Goal: Transaction & Acquisition: Obtain resource

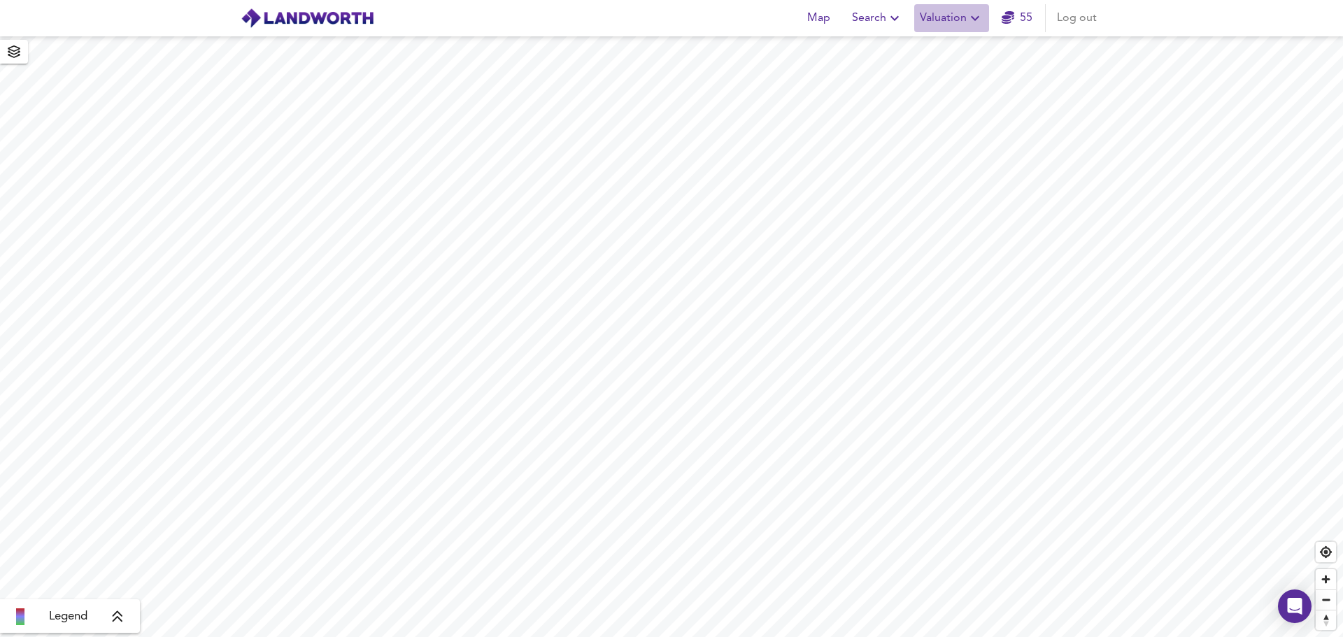
click at [974, 18] on icon "button" at bounding box center [975, 18] width 8 height 5
click at [951, 49] on li "New Valuation Report" at bounding box center [951, 50] width 167 height 25
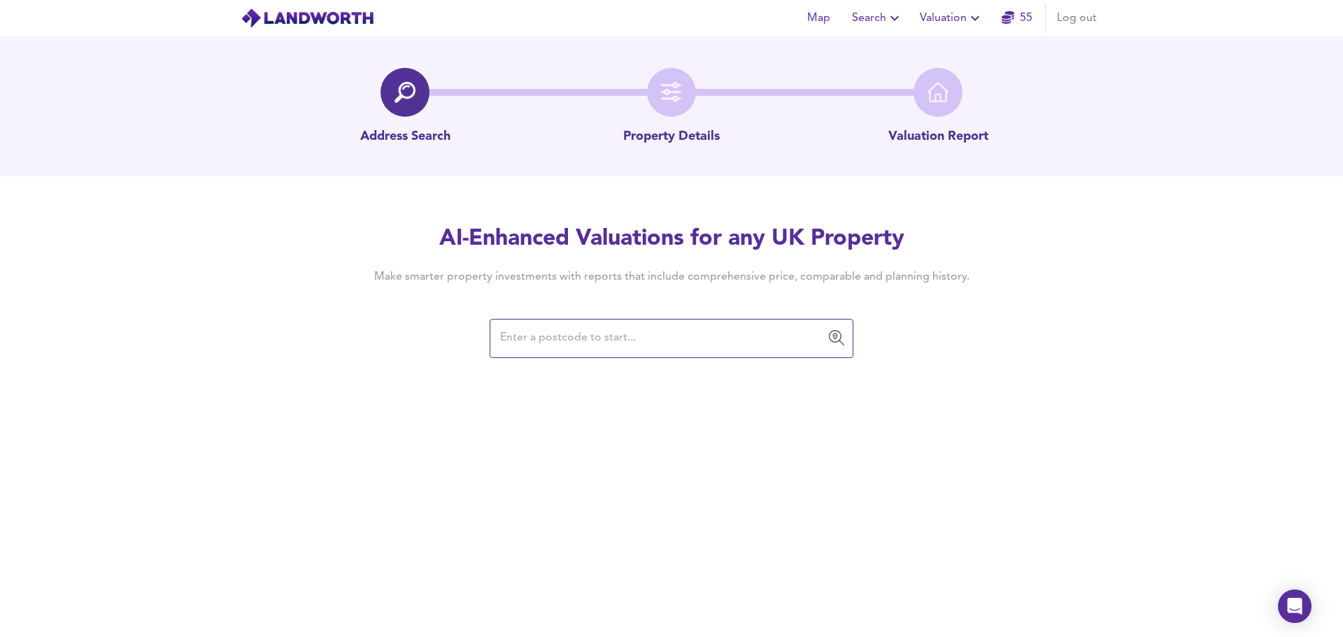
click at [601, 337] on input "text" at bounding box center [661, 338] width 330 height 27
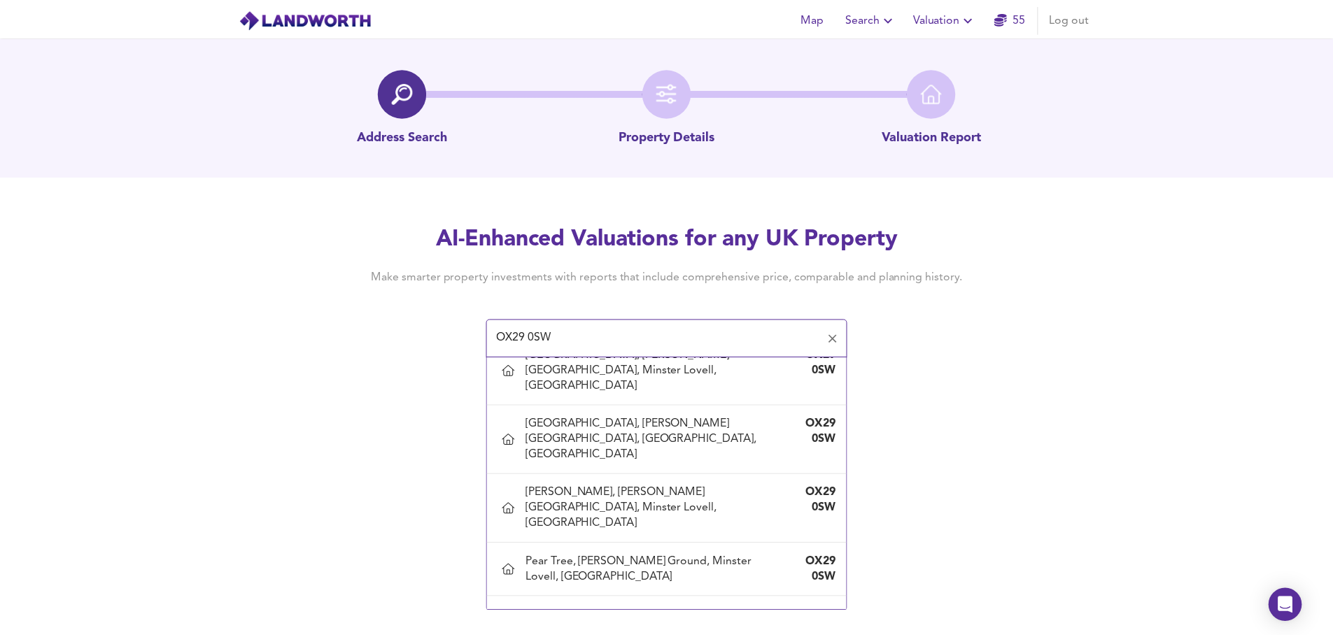
scroll to position [908, 0]
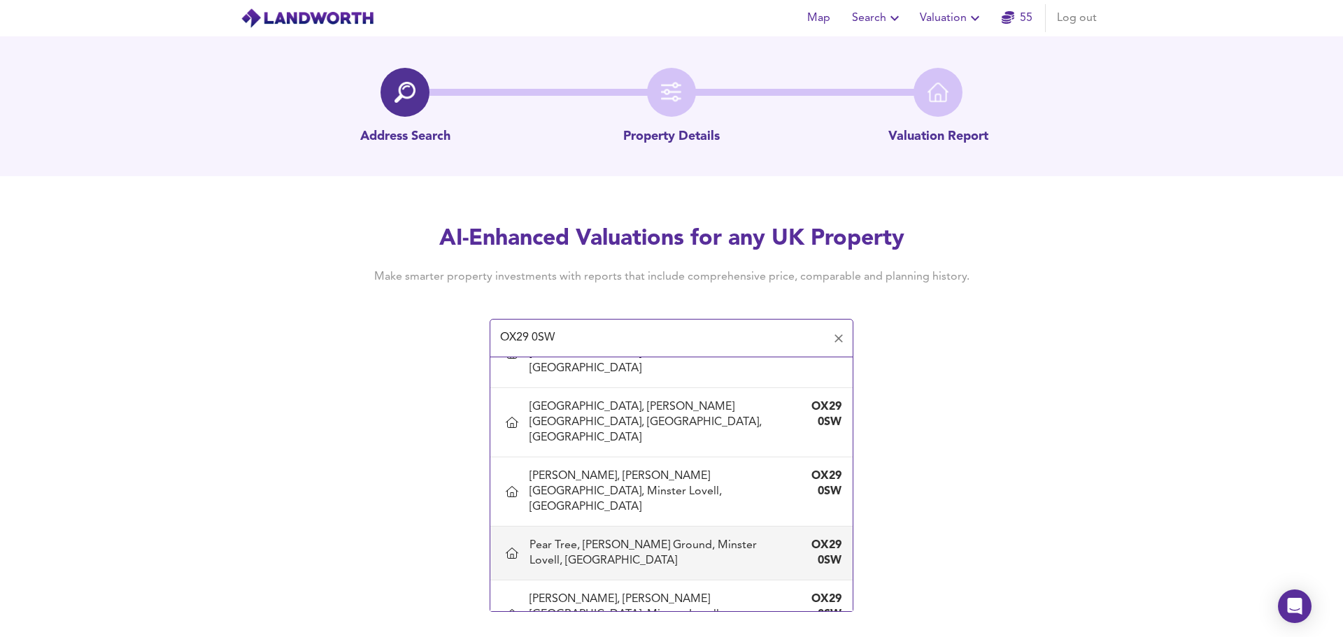
click at [619, 538] on div "Pear Tree, [PERSON_NAME] Ground, Minster Lovell, [GEOGRAPHIC_DATA]" at bounding box center [658, 553] width 256 height 31
type input "Pear Tree, [PERSON_NAME] Ground, Minster Lovell, [GEOGRAPHIC_DATA]"
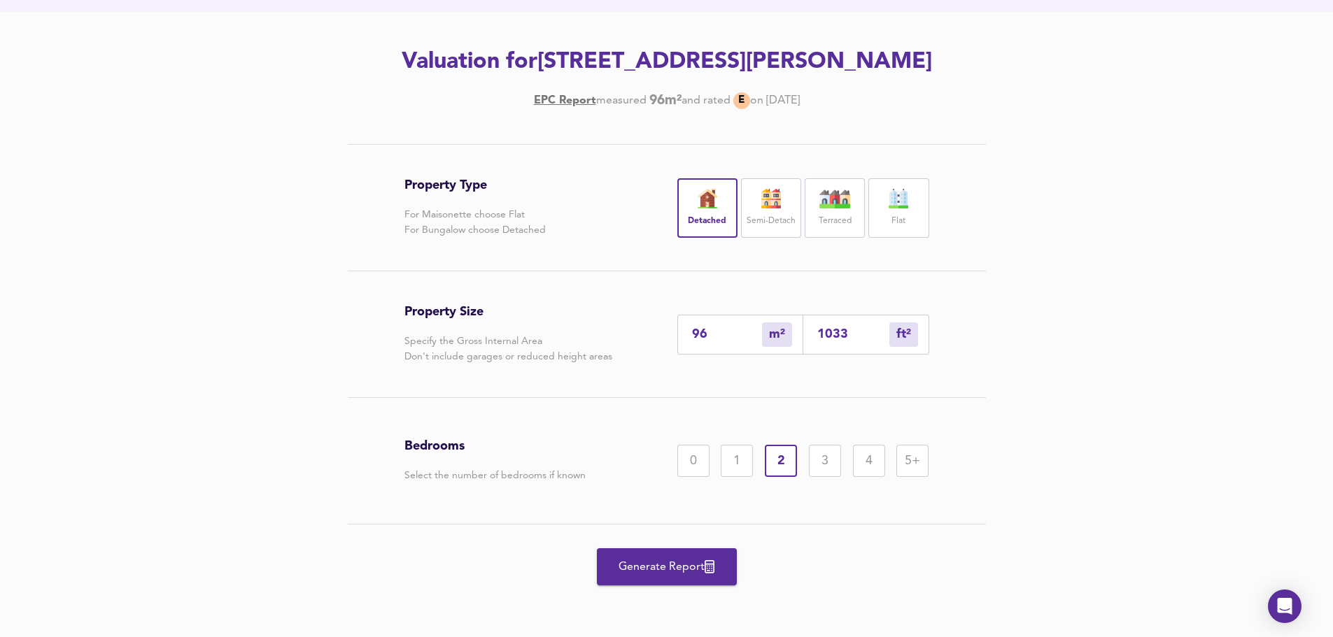
scroll to position [195, 0]
drag, startPoint x: 851, startPoint y: 335, endPoint x: 818, endPoint y: 334, distance: 32.9
click at [818, 334] on input "1033" at bounding box center [853, 334] width 72 height 15
type input "0"
type input "2"
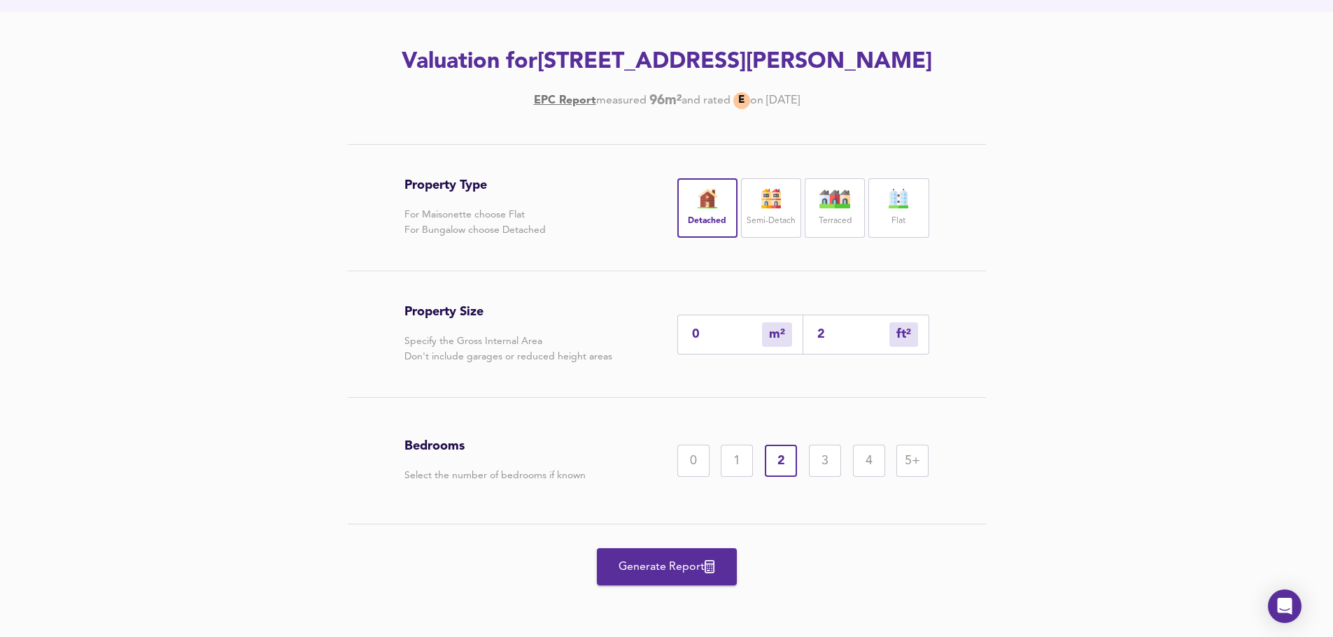
type input "3"
type input "27"
type input "25"
type input "272"
type input "253"
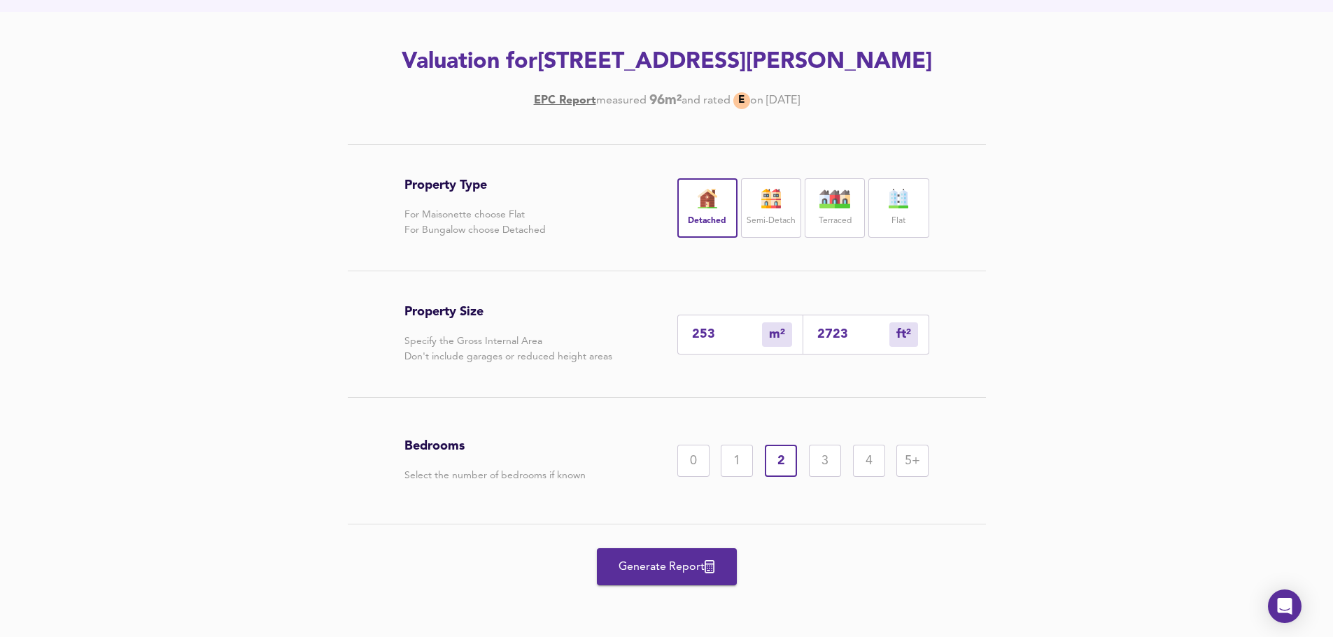
type input "2723"
click at [875, 462] on div "4" at bounding box center [869, 461] width 32 height 32
click at [683, 567] on span "Generate Report" at bounding box center [667, 568] width 112 height 20
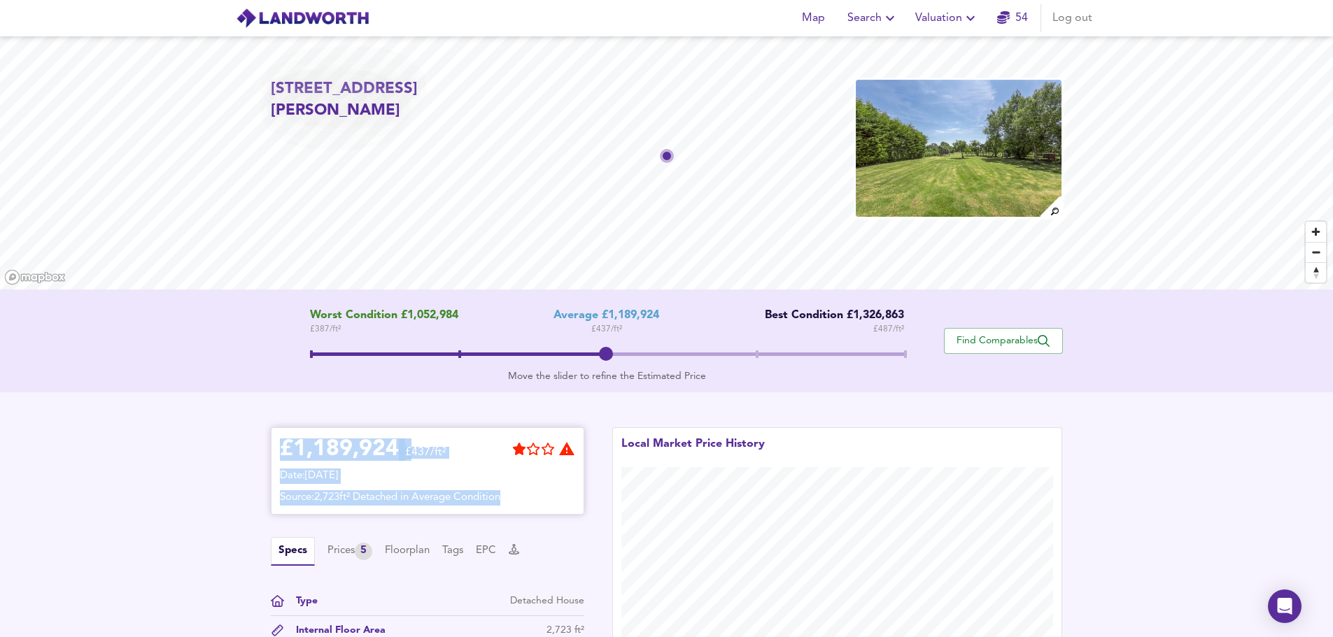
drag, startPoint x: 282, startPoint y: 450, endPoint x: 522, endPoint y: 491, distance: 243.5
click at [522, 491] on div "£ 1,189,924 £437/ft² Date: [DATE] Source: 2,723ft² Detached in Average Condition" at bounding box center [427, 471] width 295 height 69
copy div "£ 1,189,924 £437/ft² Date: [DATE] Source: 2,723ft² Detached in Average Condition"
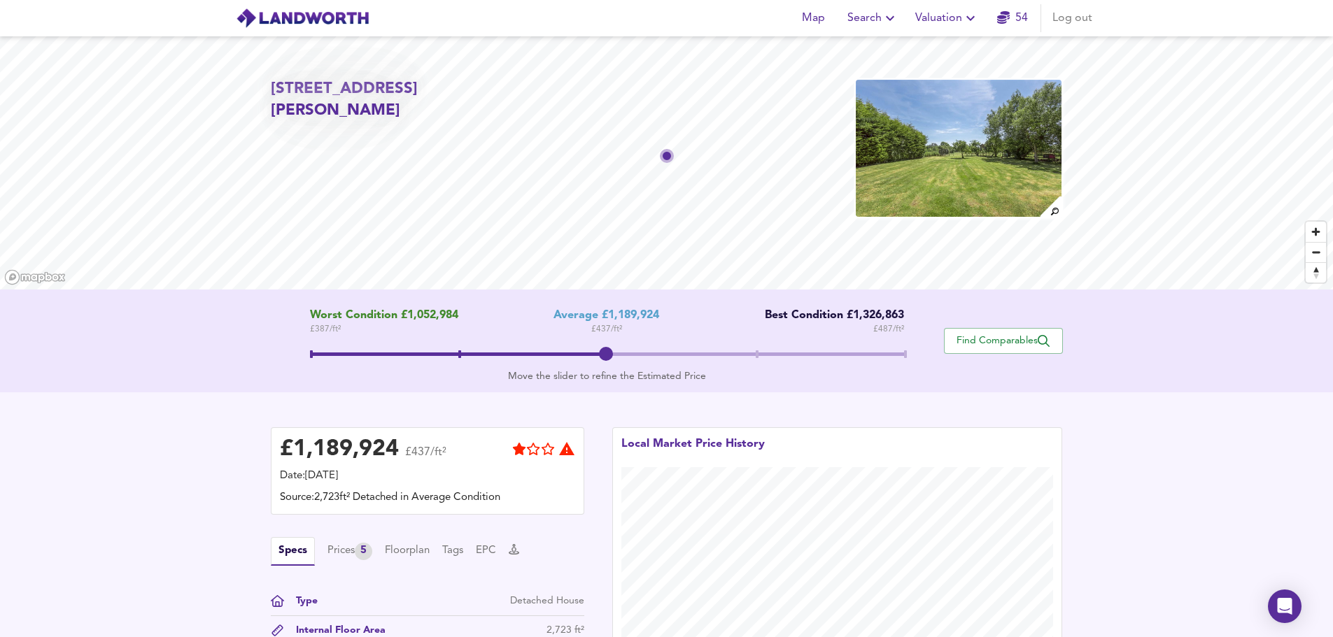
click at [1175, 334] on div "Worst Condition £1,052,984 £ 387 / ft² Average £1,189,924 £ 437 / ft² Best Cond…" at bounding box center [666, 341] width 1333 height 103
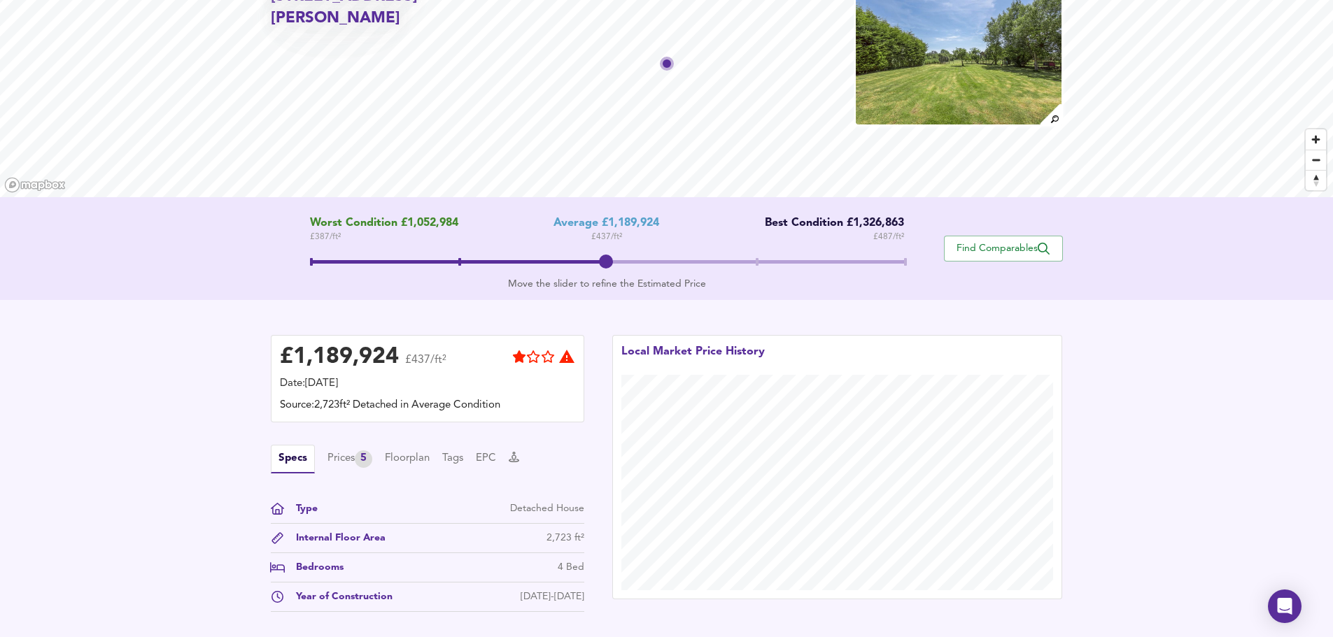
scroll to position [94, 0]
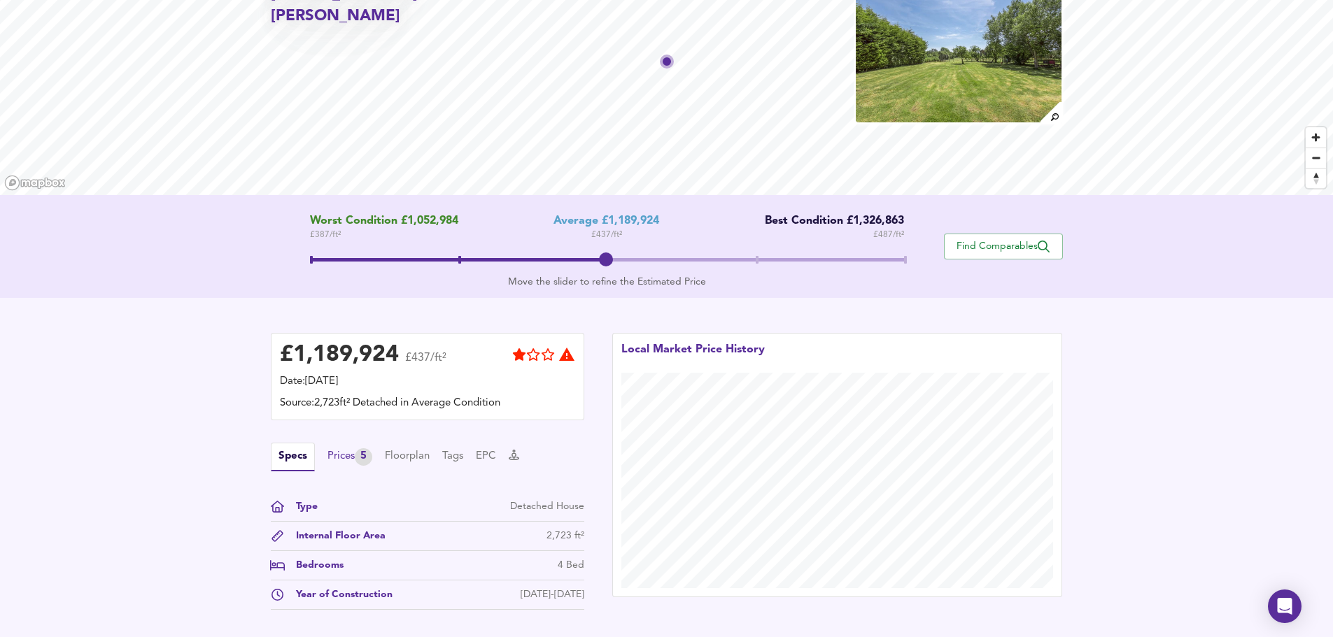
click at [340, 457] on div "Prices 5" at bounding box center [349, 456] width 45 height 17
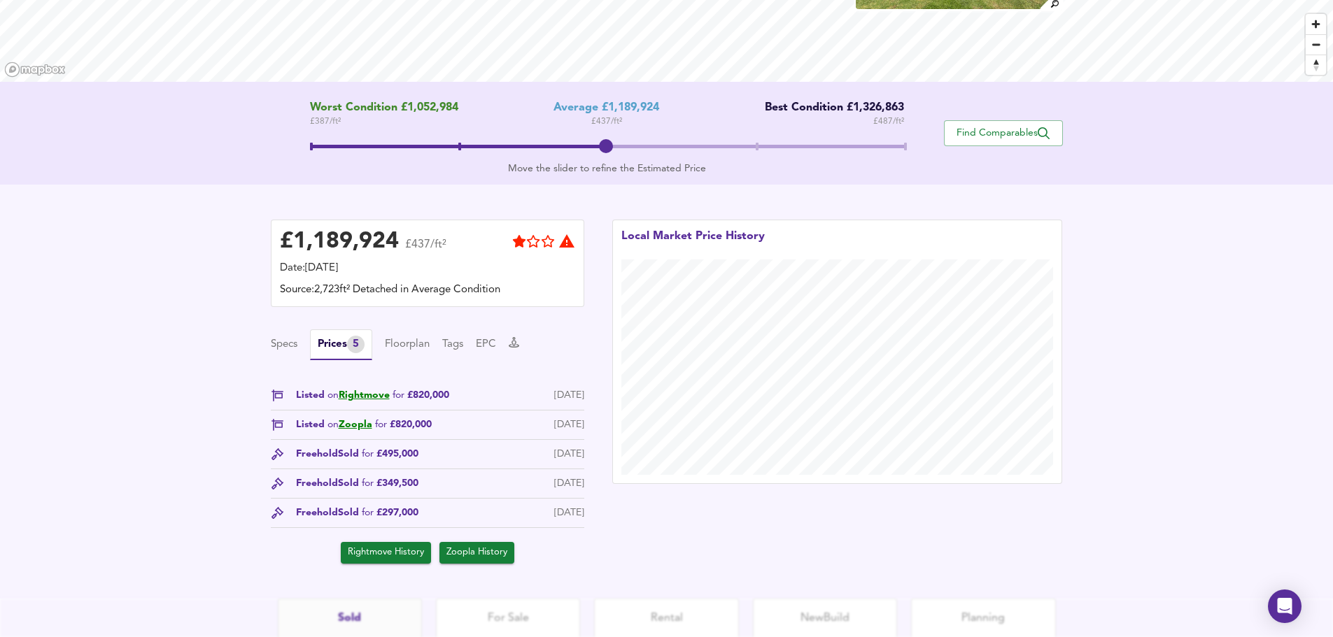
scroll to position [207, 0]
click at [1001, 130] on span "Find Comparables" at bounding box center [1004, 133] width 104 height 13
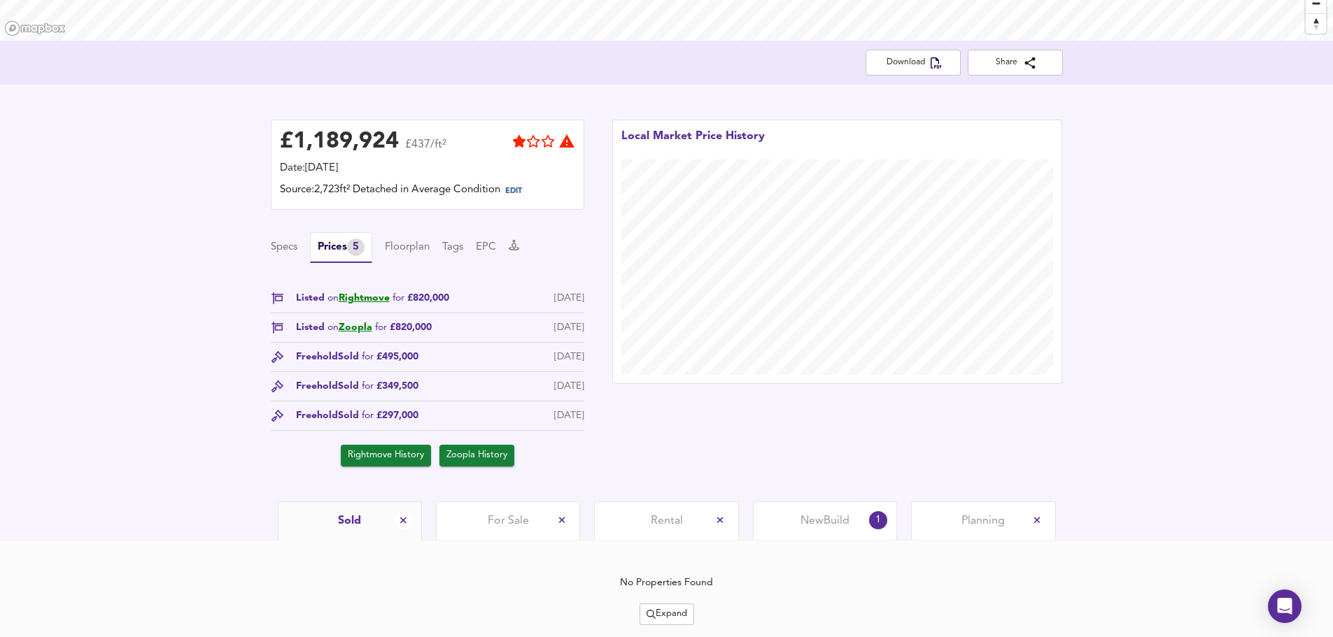
scroll to position [255, 0]
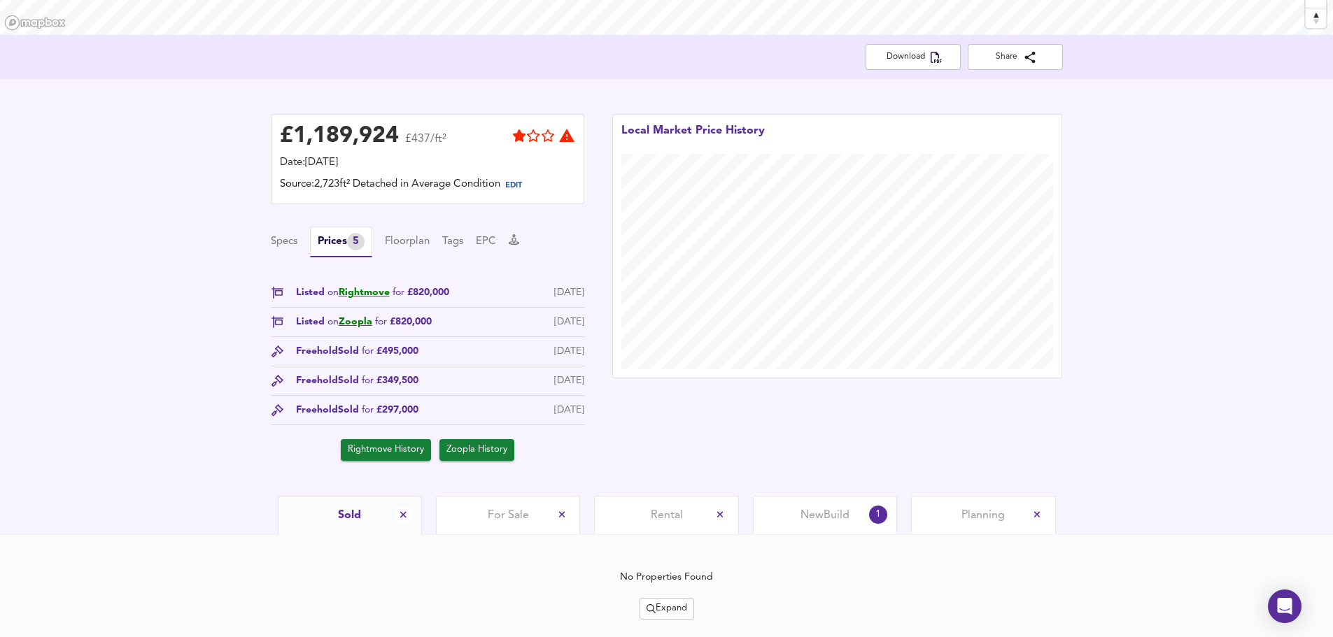
click at [839, 515] on span "New Build" at bounding box center [824, 515] width 49 height 15
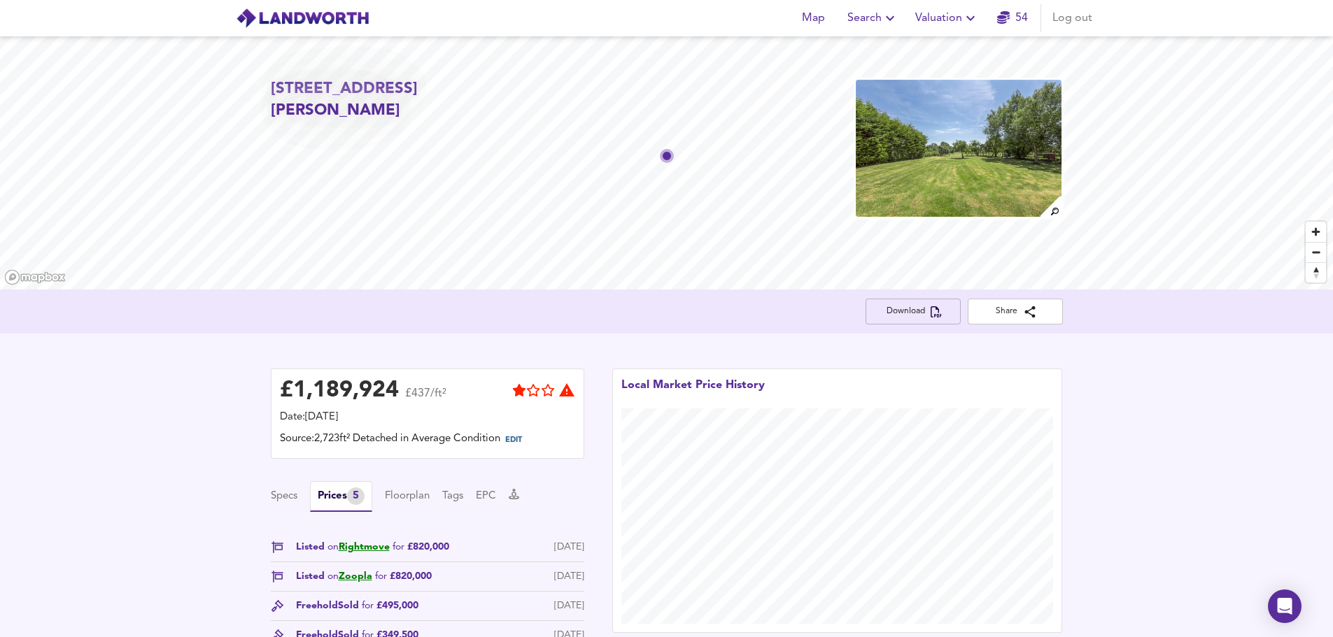
click at [915, 307] on span "Download" at bounding box center [913, 311] width 73 height 15
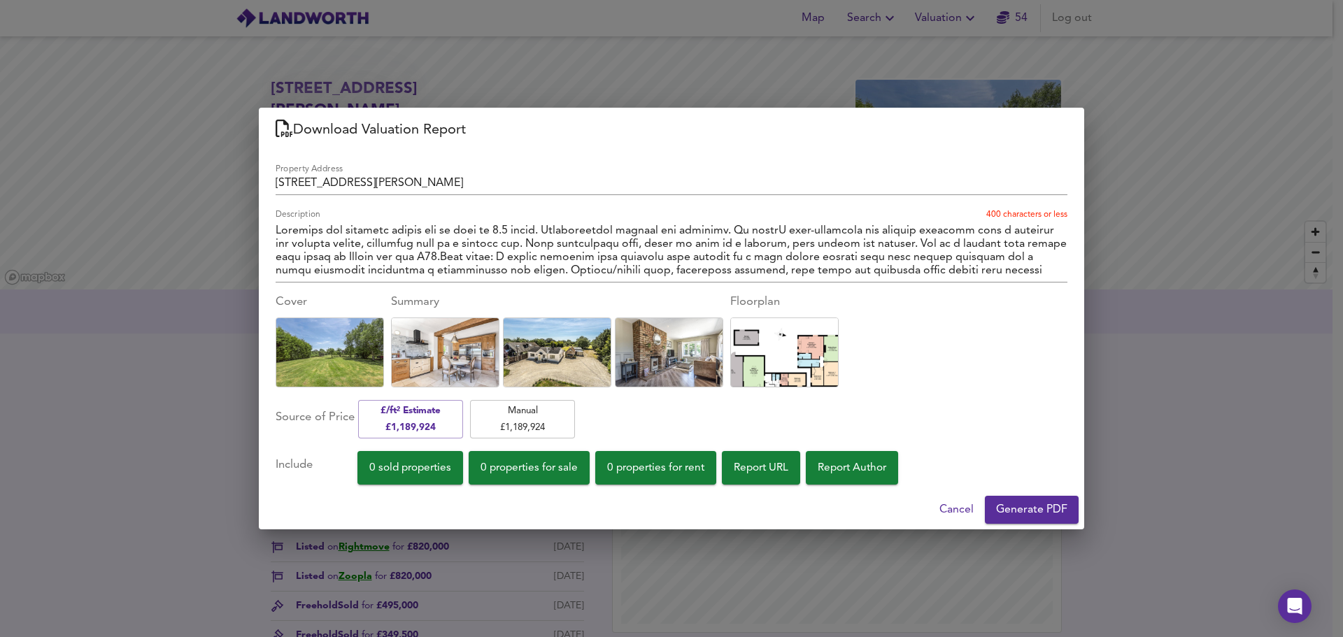
click at [1019, 507] on span "Generate PDF" at bounding box center [1031, 510] width 71 height 20
